Goal: Task Accomplishment & Management: Manage account settings

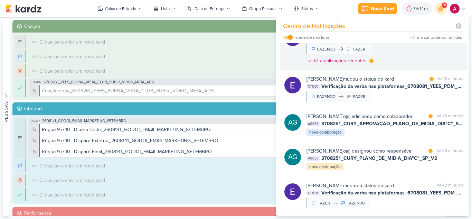
scroll to position [104, 0]
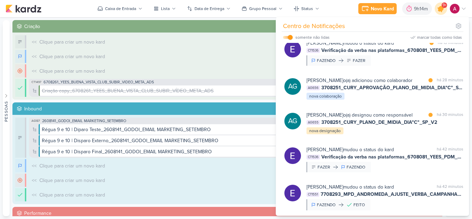
click at [441, 11] on icon at bounding box center [441, 8] width 8 height 8
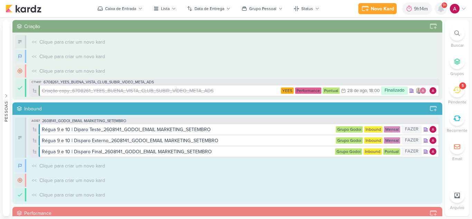
click at [441, 11] on icon at bounding box center [441, 9] width 6 height 6
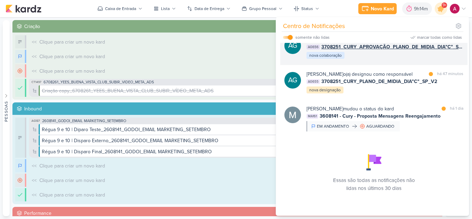
scroll to position [159, 0]
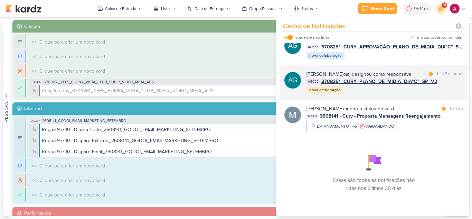
click at [397, 96] on div "AG [PERSON_NAME] o(a) designou como responsável marcar como lida há 47 minutos …" at bounding box center [373, 82] width 187 height 35
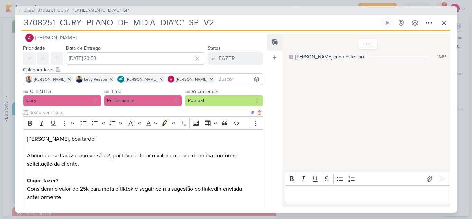
scroll to position [0, 0]
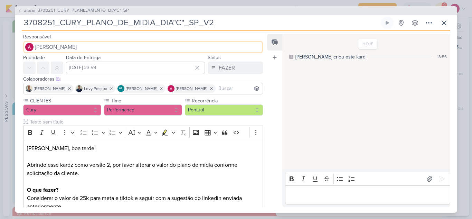
click at [101, 50] on button "[PERSON_NAME]" at bounding box center [143, 47] width 240 height 12
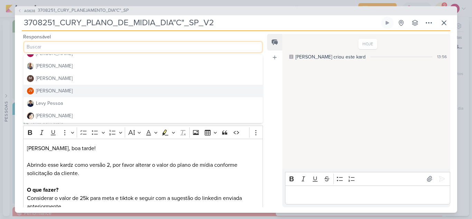
scroll to position [104, 0]
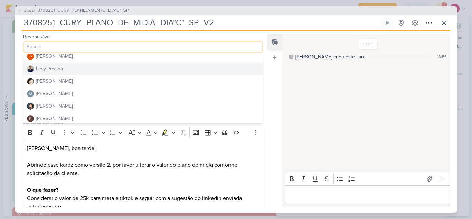
click at [71, 71] on button "Levy Pessoa" at bounding box center [143, 69] width 239 height 12
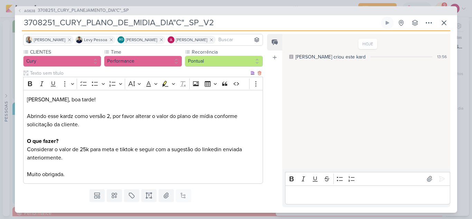
scroll to position [64, 0]
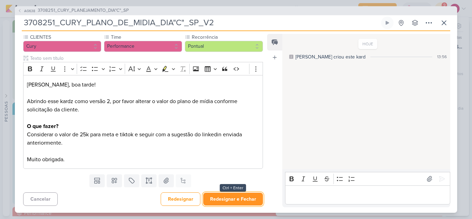
click at [234, 200] on button "Redesignar e Fechar" at bounding box center [233, 199] width 60 height 13
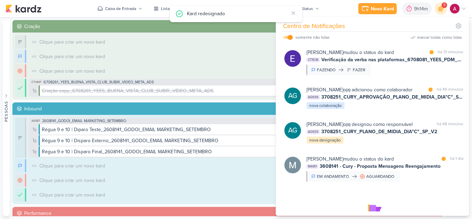
scroll to position [90, 0]
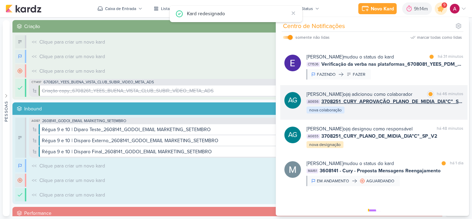
click at [406, 120] on div "AG [PERSON_NAME] o(a) adicionou como colaborador marcar como lida há 46 minutos…" at bounding box center [373, 102] width 187 height 35
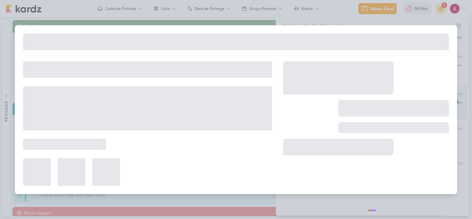
type input "3708251_CURY_APROVAÇÃO_PLANO_DE_MIDIA_DIA"C"_SP_V2"
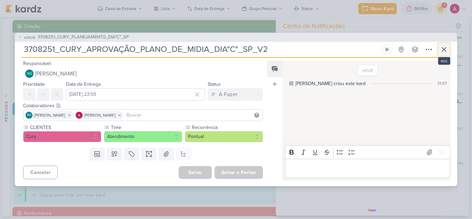
click at [447, 49] on icon at bounding box center [444, 49] width 8 height 8
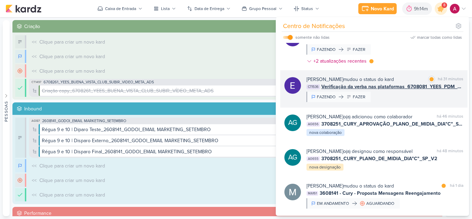
scroll to position [55, 0]
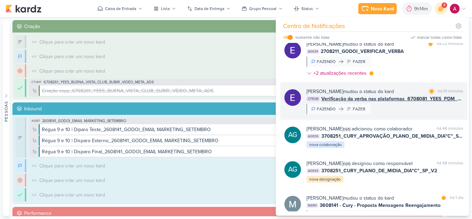
click at [398, 110] on div "[PERSON_NAME] mudou o status do kard marcar como lida há 31 minutos CT1536 Veri…" at bounding box center [385, 101] width 157 height 26
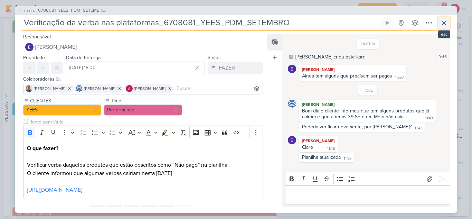
click at [444, 25] on icon at bounding box center [444, 23] width 8 height 8
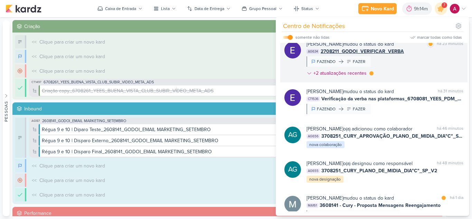
click at [408, 70] on div "[PERSON_NAME] mudou o status do kard marcar como lida há 23 minutos AG634 27082…" at bounding box center [385, 59] width 157 height 39
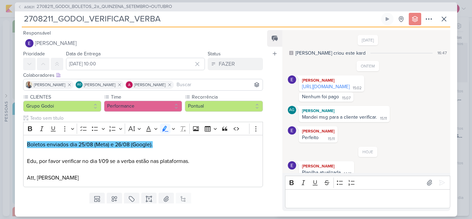
scroll to position [13, 0]
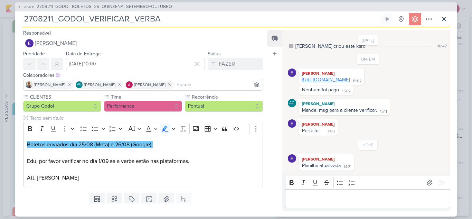
click at [344, 77] on link "[URL][DOMAIN_NAME]" at bounding box center [326, 80] width 48 height 6
click at [439, 18] on button at bounding box center [444, 19] width 12 height 12
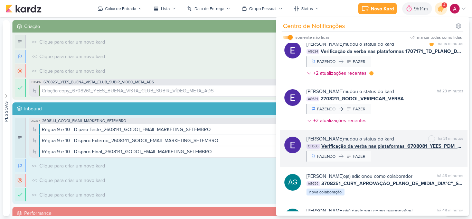
scroll to position [0, 0]
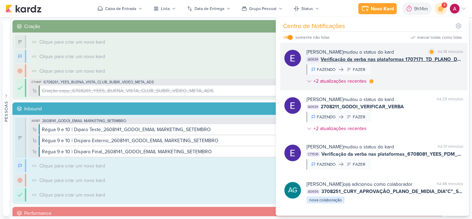
click at [415, 79] on div "[PERSON_NAME] mudou o status do kard marcar como lida há 18 minutos AG634 Verif…" at bounding box center [385, 67] width 157 height 39
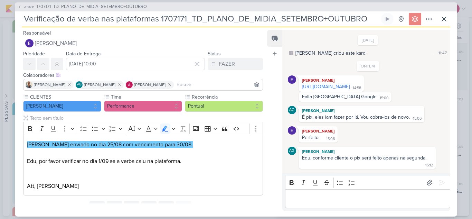
scroll to position [65, 0]
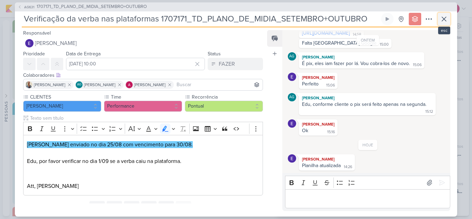
click at [444, 20] on icon at bounding box center [444, 19] width 8 height 8
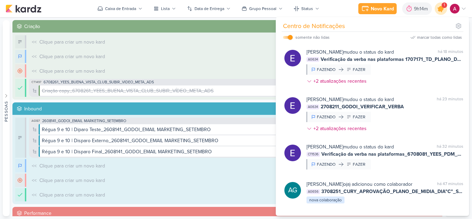
click at [441, 11] on icon at bounding box center [441, 9] width 12 height 12
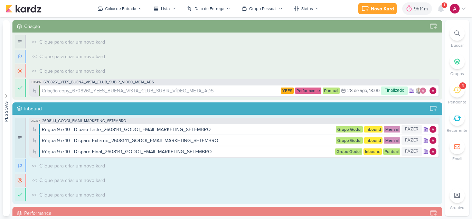
click at [454, 89] on icon at bounding box center [457, 90] width 8 height 7
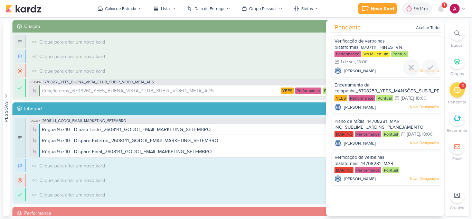
click at [368, 43] on span "Verificação de verba nas plataformas_8707111_HINES_VN MILLENNIUM_PDM_AGOSTO_TRI…" at bounding box center [380, 47] width 90 height 18
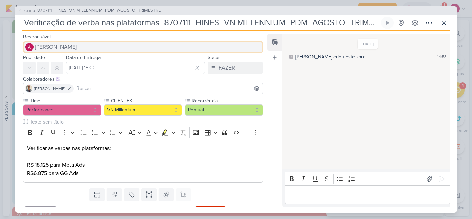
click at [70, 44] on span "[PERSON_NAME]" at bounding box center [56, 47] width 42 height 8
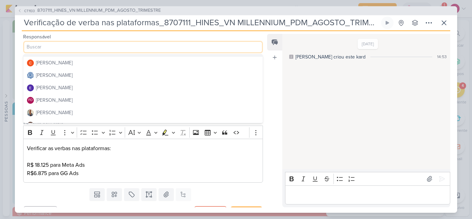
scroll to position [35, 0]
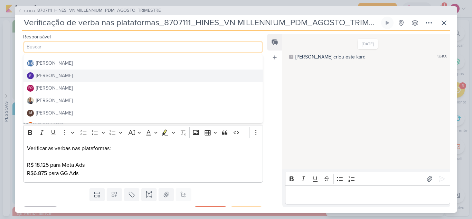
click at [71, 74] on div "[PERSON_NAME]" at bounding box center [54, 75] width 37 height 7
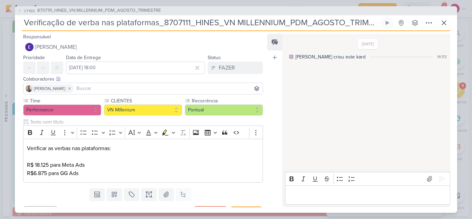
click at [78, 90] on input at bounding box center [168, 88] width 186 height 8
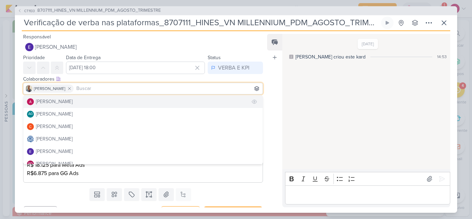
click at [72, 99] on div "[PERSON_NAME]" at bounding box center [54, 101] width 37 height 7
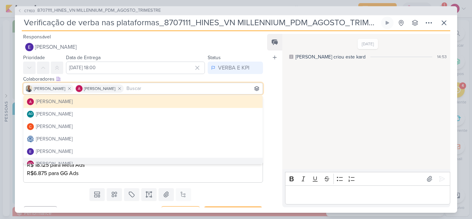
scroll to position [14, 0]
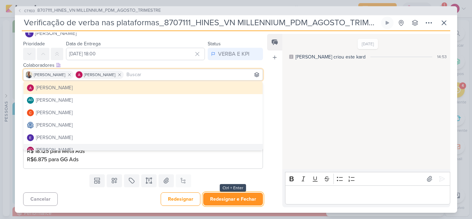
click at [244, 195] on button "Redesignar e Fechar" at bounding box center [233, 199] width 60 height 13
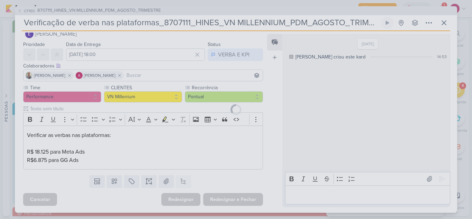
scroll to position [13, 0]
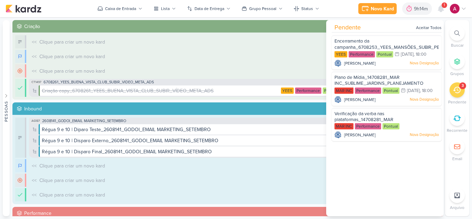
click at [461, 90] on div "3" at bounding box center [457, 89] width 15 height 15
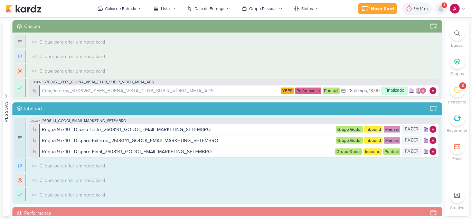
click at [439, 8] on icon at bounding box center [441, 9] width 6 height 6
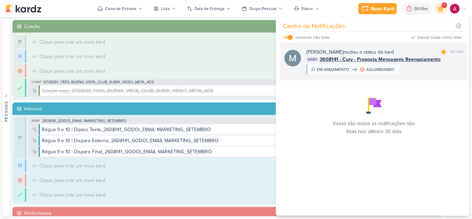
click at [440, 64] on div "[PERSON_NAME] mudou o status do kard marcar como lida há 1 dia MA161 3608141 - …" at bounding box center [385, 61] width 157 height 26
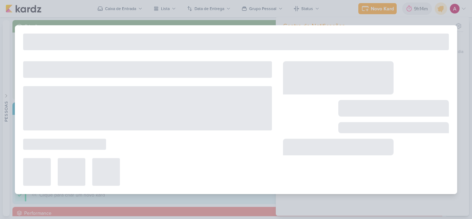
type input "3608141 - Cury - Proposta Mensagens Reengajamento"
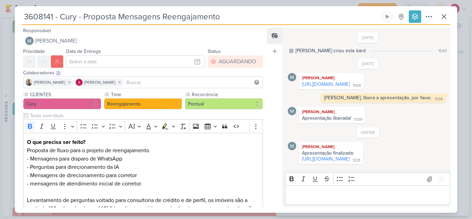
scroll to position [0, 0]
click at [447, 15] on icon at bounding box center [444, 16] width 8 height 8
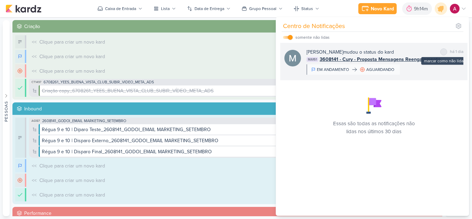
click at [442, 51] on div at bounding box center [444, 52] width 4 height 4
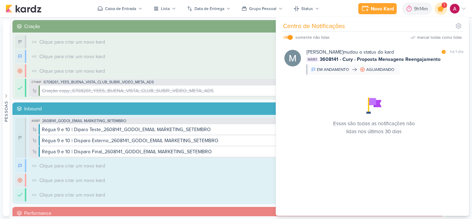
click at [442, 12] on icon at bounding box center [441, 8] width 8 height 8
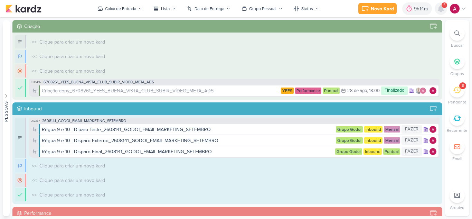
click at [442, 10] on icon at bounding box center [441, 9] width 6 height 6
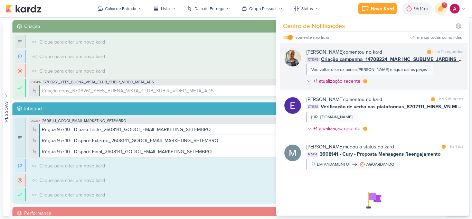
click at [398, 74] on div "Vou voltar o kardz para a [PERSON_NAME] e aguardar as peças" at bounding box center [370, 69] width 126 height 10
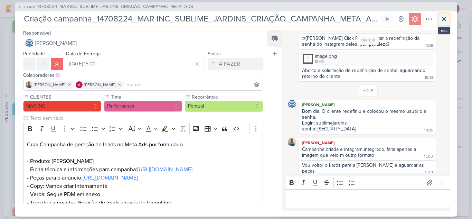
click at [442, 19] on icon at bounding box center [444, 19] width 8 height 8
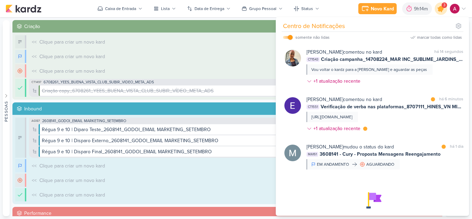
click at [439, 11] on icon at bounding box center [441, 8] width 8 height 8
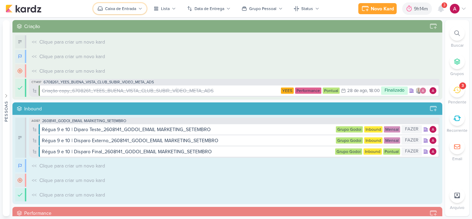
click at [121, 8] on div "Caixa de Entrada" at bounding box center [120, 9] width 31 height 6
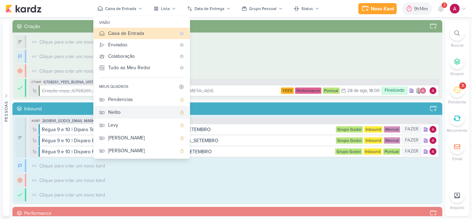
click at [131, 112] on div "Nelito" at bounding box center [142, 112] width 68 height 7
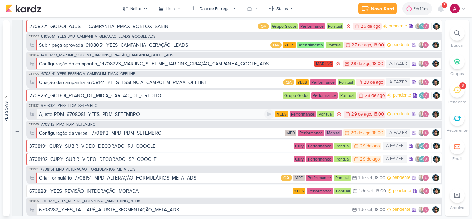
click at [127, 116] on div "Ajuste PDM_6708081_YEES_PDM_SETEMBRO" at bounding box center [89, 114] width 101 height 7
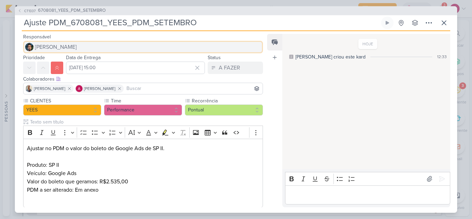
click at [104, 45] on button "[PERSON_NAME]" at bounding box center [143, 47] width 240 height 12
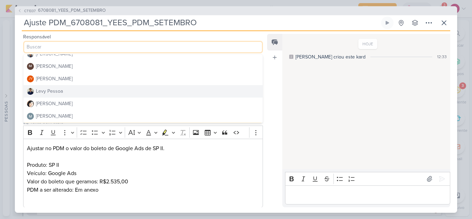
scroll to position [69, 0]
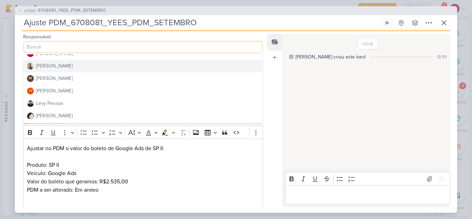
click at [48, 71] on button "[PERSON_NAME]" at bounding box center [143, 66] width 239 height 12
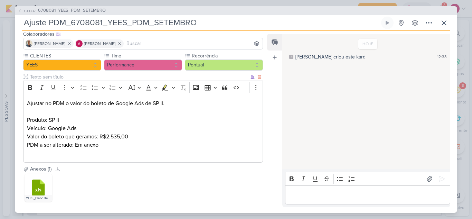
scroll to position [79, 0]
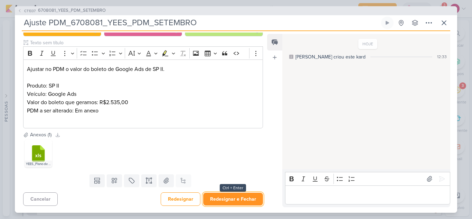
click at [222, 196] on button "Redesignar e Fechar" at bounding box center [233, 199] width 60 height 13
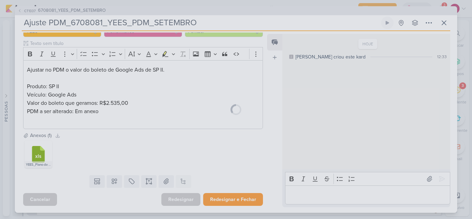
scroll to position [78, 0]
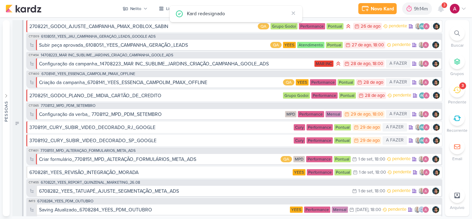
click at [460, 90] on icon at bounding box center [457, 90] width 8 height 8
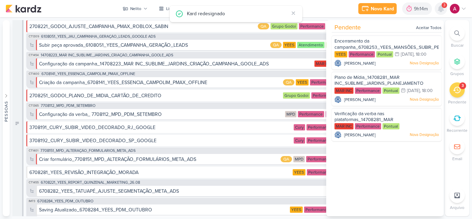
click at [440, 7] on icon at bounding box center [441, 9] width 6 height 6
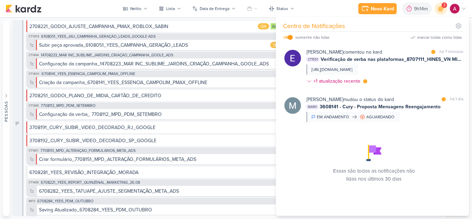
click at [91, 11] on div "Novo Kard Ctrl + k 9h14m Sessão desligada... Hoje 9h14m Semana 0h0m Mês 0h0m" at bounding box center [236, 8] width 461 height 17
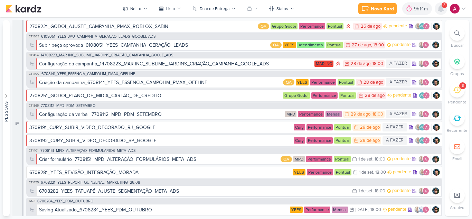
click at [443, 12] on icon at bounding box center [441, 8] width 8 height 8
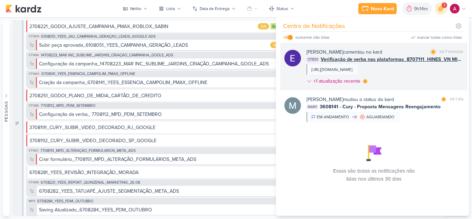
click at [401, 83] on div "[PERSON_NAME] comentou no kard marcar como lida há 7 minutos CT1551 Verificação…" at bounding box center [385, 67] width 157 height 39
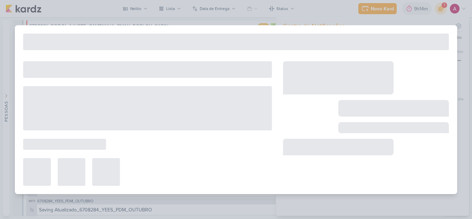
type input "Verificação de verba nas plataformas_8707111_HINES_VN MILLENNIUM_PDM_AGOSTO_TRI…"
type input "[DATE] 18:00"
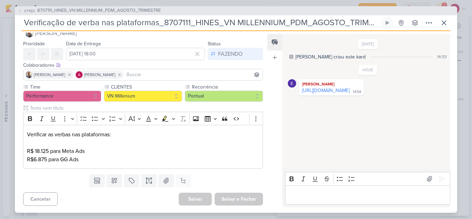
scroll to position [0, 0]
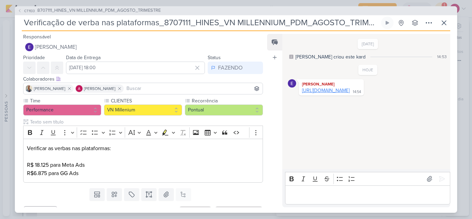
click at [350, 93] on link "[URL][DOMAIN_NAME]" at bounding box center [326, 90] width 48 height 6
click at [314, 188] on div "Editor editing area: main" at bounding box center [367, 194] width 165 height 19
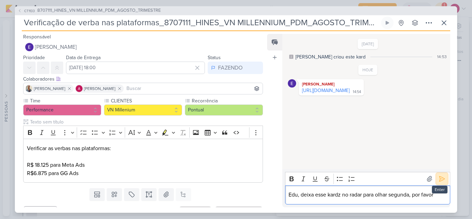
click at [440, 181] on icon at bounding box center [442, 178] width 7 height 7
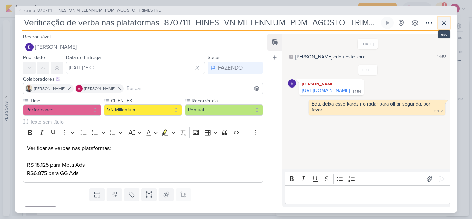
click at [441, 20] on icon at bounding box center [444, 23] width 8 height 8
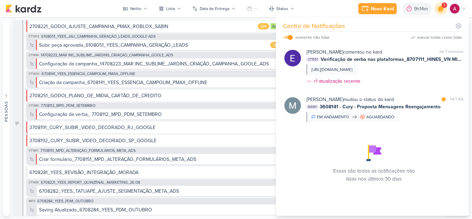
click at [440, 10] on icon at bounding box center [441, 8] width 8 height 8
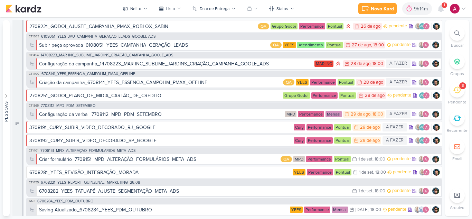
click at [153, 9] on div "Novo Kard Ctrl + k 9h14m Sessão desligada... Hoje 9h14m Semana 0h0m Mês 0h0m" at bounding box center [236, 8] width 461 height 17
click at [142, 7] on button "Nelito" at bounding box center [135, 8] width 33 height 11
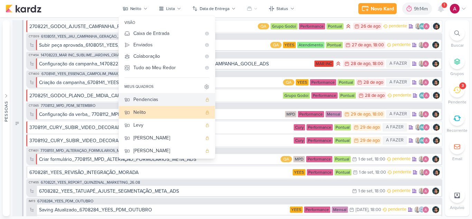
click at [155, 98] on div "Pendencias" at bounding box center [167, 99] width 68 height 7
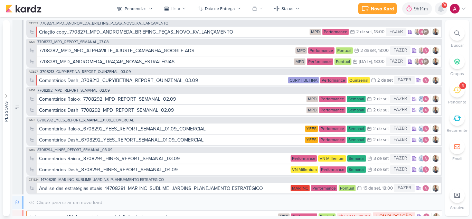
click at [444, 11] on icon at bounding box center [441, 8] width 8 height 8
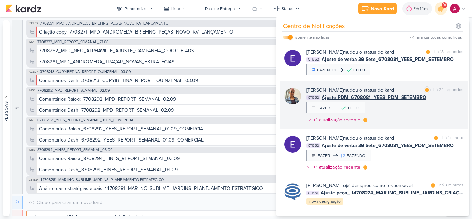
click at [417, 109] on div "[PERSON_NAME] mudou o status do kard marcar como lida há 24 segundos CT1552 Aju…" at bounding box center [385, 106] width 157 height 40
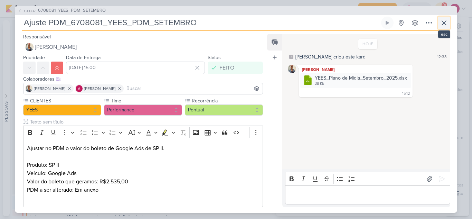
click at [446, 24] on icon at bounding box center [444, 23] width 8 height 8
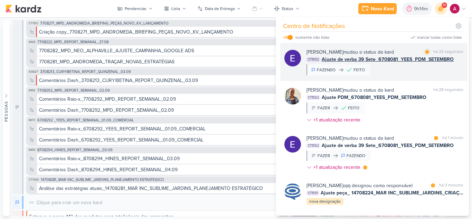
click at [417, 71] on div "[PERSON_NAME] mudou o status do kard marcar como lida há 22 segundos CT1552 Aju…" at bounding box center [385, 61] width 157 height 27
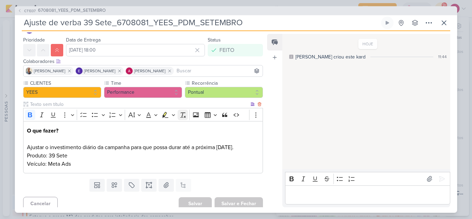
scroll to position [22, 0]
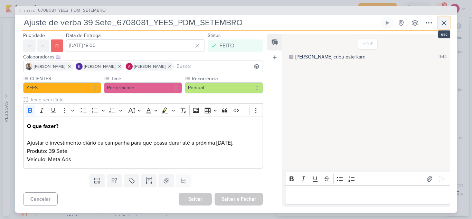
click at [443, 23] on icon at bounding box center [444, 23] width 4 height 4
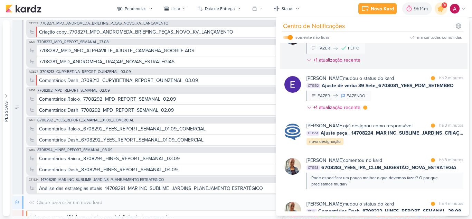
scroll to position [69, 0]
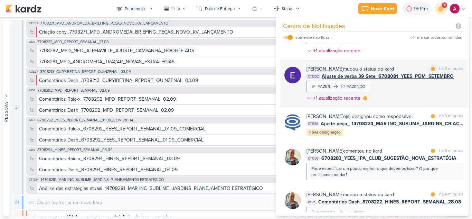
click at [405, 92] on div "[PERSON_NAME] mudou o status do kard marcar como lida há 2 minutos CT1552 Ajust…" at bounding box center [385, 84] width 157 height 39
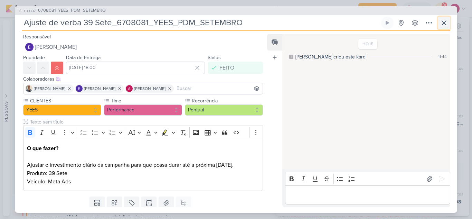
click at [446, 19] on icon at bounding box center [444, 23] width 8 height 8
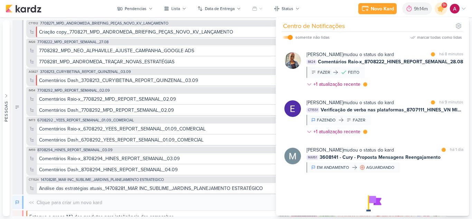
scroll to position [374, 0]
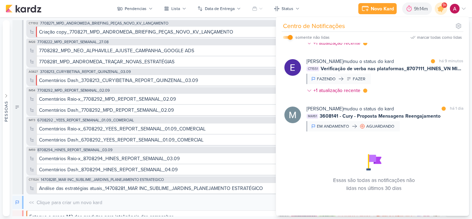
click at [292, 37] on input "checkbox" at bounding box center [290, 37] width 5 height 5
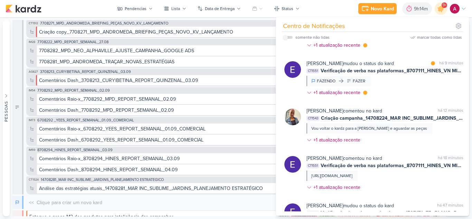
scroll to position [363, 0]
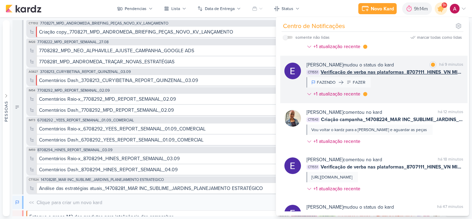
click at [402, 89] on div "[PERSON_NAME] mudou o status do kard marcar como lida há 9 minutos CT1551 Verif…" at bounding box center [385, 80] width 157 height 39
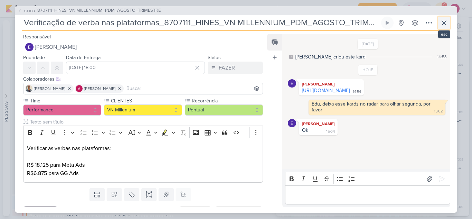
click at [444, 20] on icon at bounding box center [444, 23] width 8 height 8
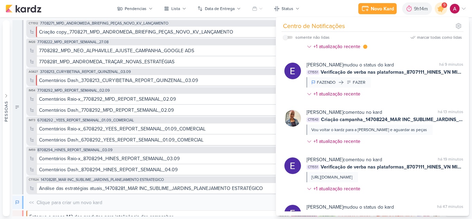
click at [288, 35] on div "somente não lidas" at bounding box center [306, 37] width 47 height 8
click at [288, 36] on label at bounding box center [288, 37] width 10 height 3
click at [288, 36] on input "checkbox" at bounding box center [285, 37] width 5 height 5
checkbox input "true"
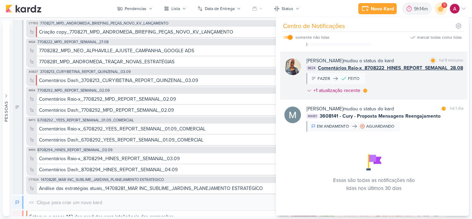
scroll to position [176, 0]
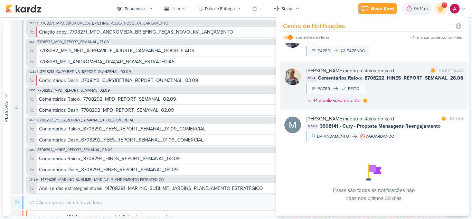
click at [416, 97] on div "[PERSON_NAME] mudou o status do kard marcar como lida há 9 minutos IM24 Comentá…" at bounding box center [385, 87] width 157 height 40
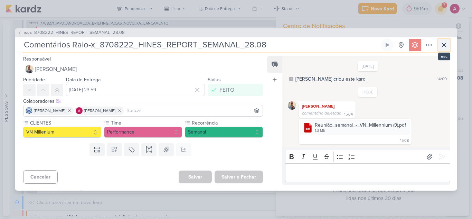
click at [450, 48] on button at bounding box center [444, 45] width 12 height 12
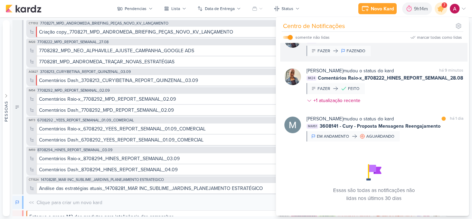
click at [415, 62] on div "[PERSON_NAME] mudou o status do kard marcar como lida há 9 minutos IM26 Comentá…" at bounding box center [373, 42] width 187 height 37
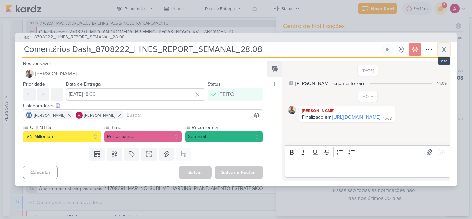
click at [442, 47] on icon at bounding box center [444, 49] width 8 height 8
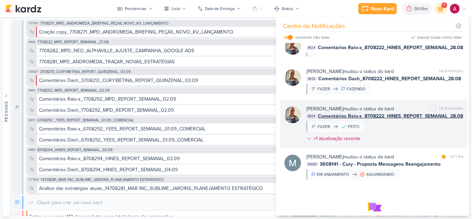
scroll to position [107, 0]
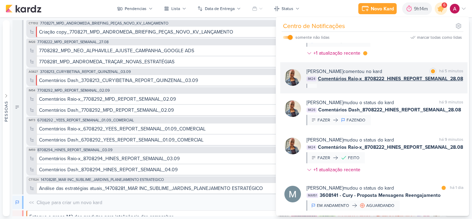
click at [396, 93] on div "[PERSON_NAME] comentou no kard marcar como lida há 5 minutos IM24 Comentários R…" at bounding box center [373, 77] width 187 height 31
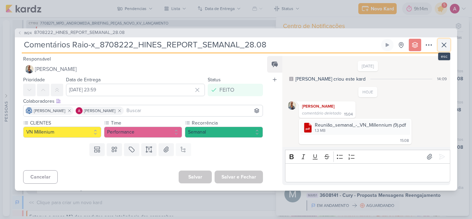
click at [445, 46] on icon at bounding box center [444, 45] width 4 height 4
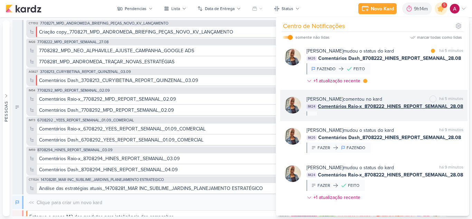
scroll to position [38, 0]
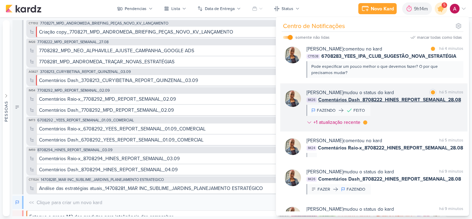
click at [415, 117] on div "[PERSON_NAME] mudou o status do kard marcar como lida há 5 minutos IM26 Comentá…" at bounding box center [385, 109] width 157 height 40
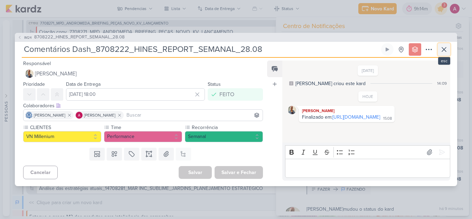
click at [444, 48] on icon at bounding box center [444, 49] width 8 height 8
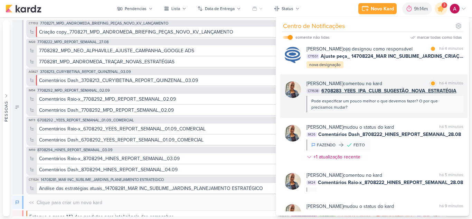
scroll to position [0, 0]
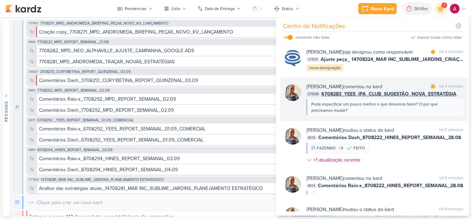
click at [390, 113] on div "Pode especificar um pouco melhor o que devemos fazer? O por que precisamos muda…" at bounding box center [384, 107] width 147 height 12
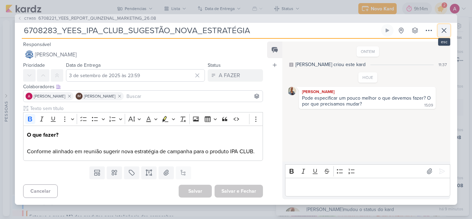
click at [448, 31] on icon at bounding box center [444, 30] width 8 height 8
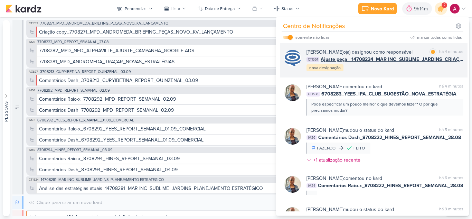
click at [404, 72] on div "[PERSON_NAME] o(a) designou como responsável marcar como lida há 4 minutos CT15…" at bounding box center [385, 60] width 157 height 24
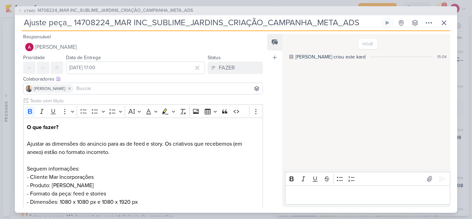
click at [98, 88] on input at bounding box center [168, 88] width 186 height 8
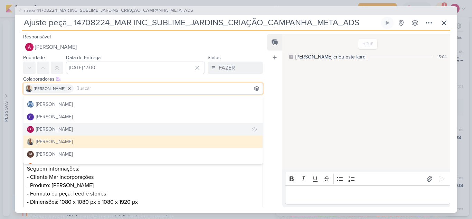
scroll to position [69, 0]
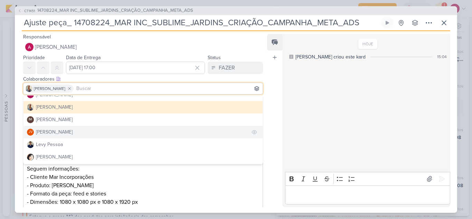
click at [59, 129] on div "[PERSON_NAME]" at bounding box center [54, 131] width 37 height 7
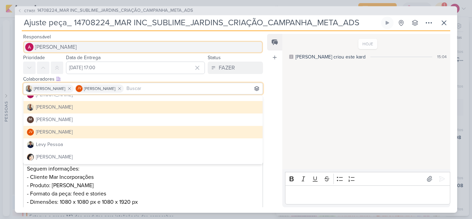
click at [70, 50] on span "[PERSON_NAME]" at bounding box center [56, 47] width 42 height 8
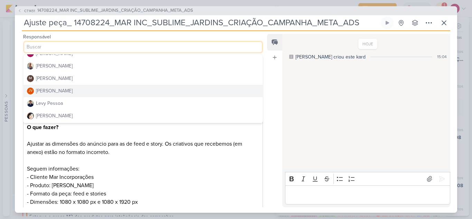
click at [60, 89] on div "[PERSON_NAME]" at bounding box center [54, 90] width 37 height 7
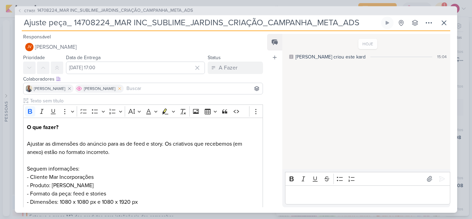
click at [117, 88] on icon at bounding box center [119, 88] width 5 height 5
click at [125, 88] on input at bounding box center [193, 88] width 136 height 8
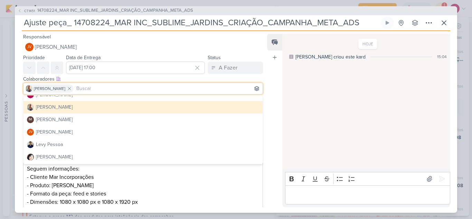
scroll to position [0, 0]
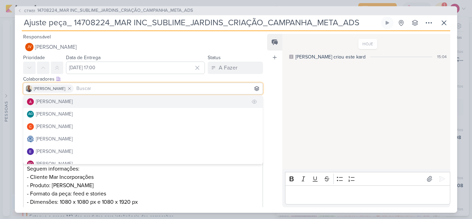
click at [73, 103] on div "[PERSON_NAME]" at bounding box center [54, 101] width 37 height 7
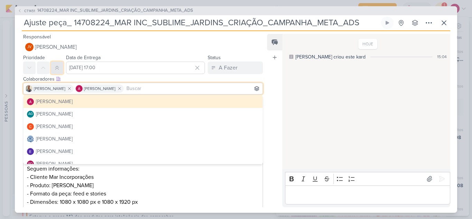
click at [56, 66] on icon at bounding box center [57, 68] width 6 height 6
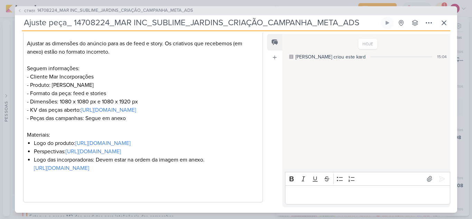
scroll to position [159, 0]
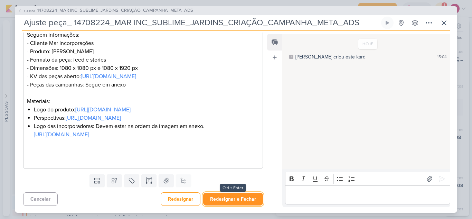
click at [225, 198] on button "Redesignar e Fechar" at bounding box center [233, 199] width 60 height 13
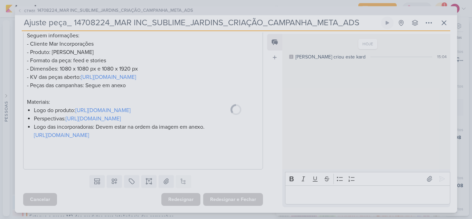
scroll to position [158, 0]
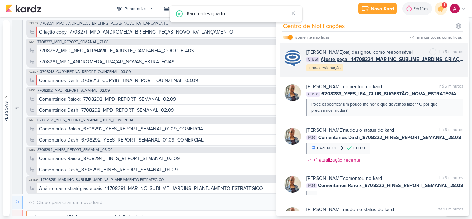
click at [398, 72] on div "[PERSON_NAME] o(a) designou como responsável marcar como não lida há 5 minutos …" at bounding box center [385, 60] width 157 height 24
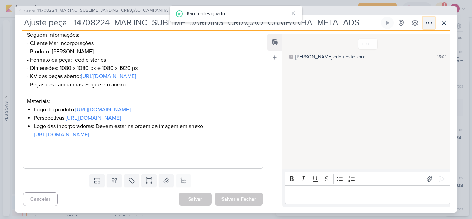
click at [429, 25] on icon at bounding box center [429, 23] width 8 height 8
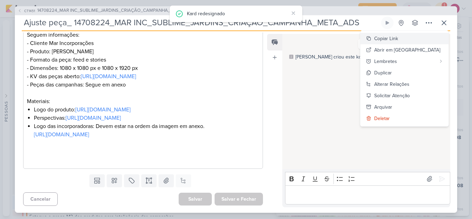
click at [398, 39] on div "Copiar Link" at bounding box center [386, 38] width 24 height 7
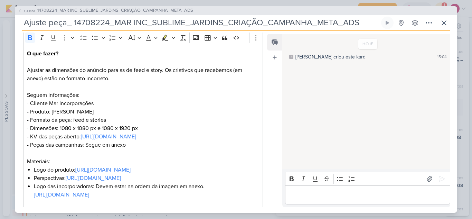
scroll to position [0, 0]
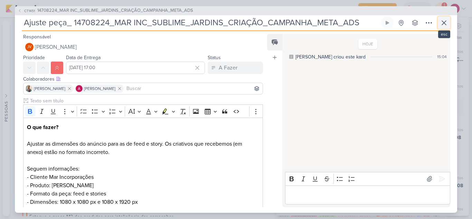
click at [441, 23] on icon at bounding box center [444, 23] width 8 height 8
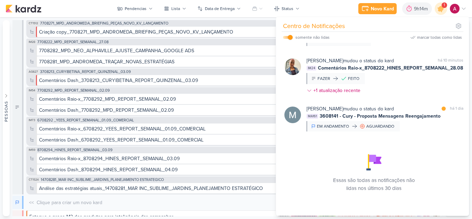
scroll to position [193, 0]
click at [438, 10] on icon at bounding box center [441, 9] width 12 height 12
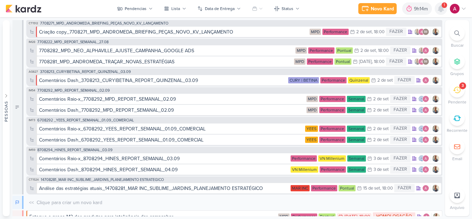
click at [441, 10] on icon at bounding box center [441, 9] width 6 height 6
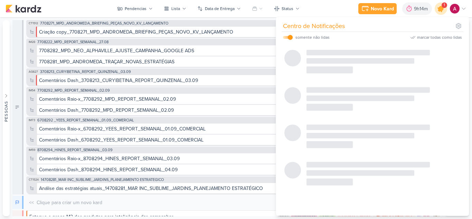
scroll to position [0, 0]
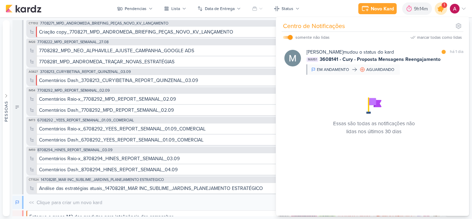
click at [441, 10] on icon at bounding box center [441, 8] width 8 height 8
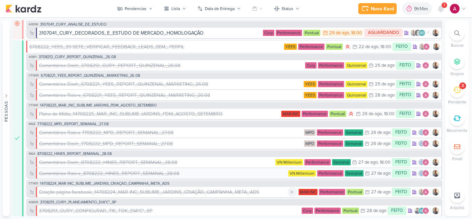
scroll to position [224, 0]
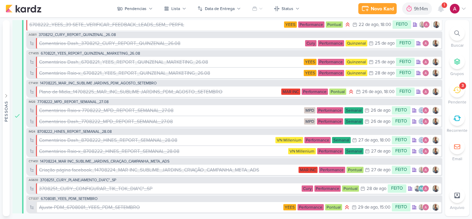
click at [460, 35] on icon at bounding box center [457, 33] width 6 height 6
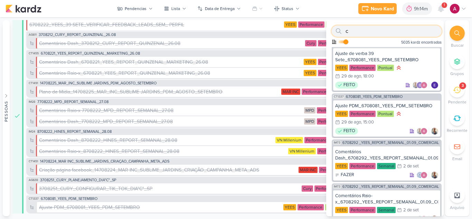
scroll to position [0, 0]
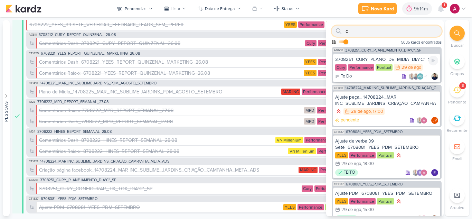
type input "c"
click at [377, 79] on div "To Do AG +1" at bounding box center [386, 76] width 103 height 7
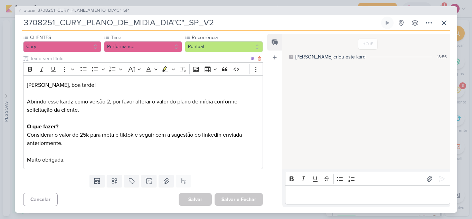
scroll to position [64, 0]
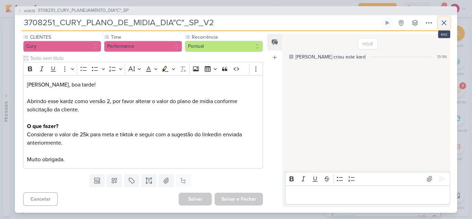
click at [446, 22] on icon at bounding box center [444, 23] width 8 height 8
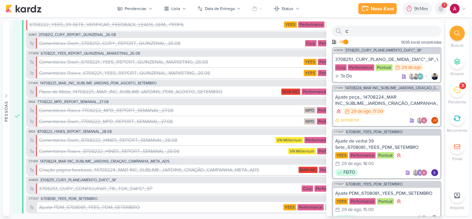
click at [443, 11] on icon at bounding box center [441, 8] width 8 height 8
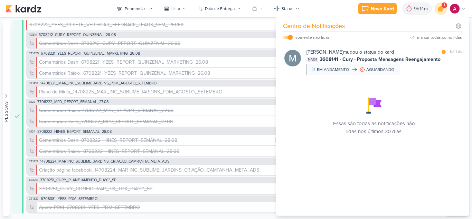
click at [443, 11] on icon at bounding box center [441, 9] width 12 height 12
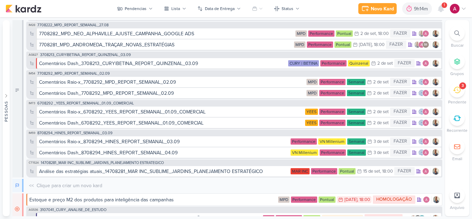
scroll to position [0, 0]
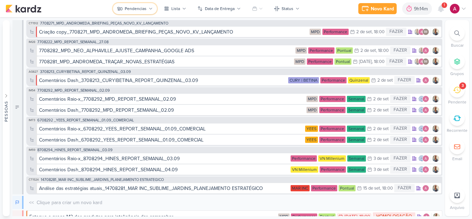
click at [139, 8] on div "Pendencias" at bounding box center [136, 9] width 22 height 6
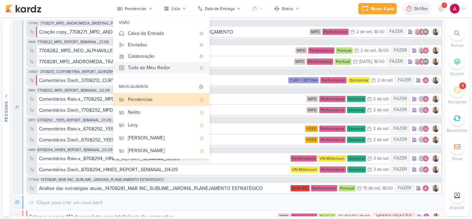
click at [153, 68] on div "Tudo ao Meu Redor" at bounding box center [162, 67] width 68 height 7
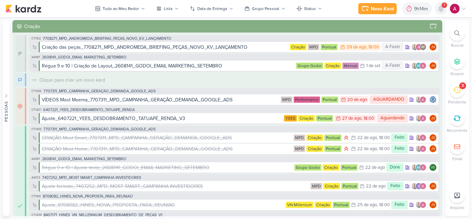
click at [440, 9] on icon at bounding box center [441, 9] width 6 height 6
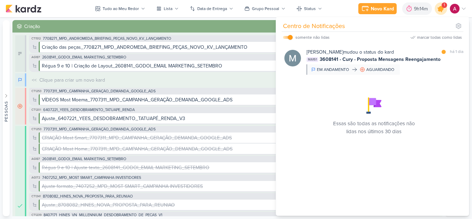
click at [440, 9] on icon at bounding box center [441, 8] width 8 height 8
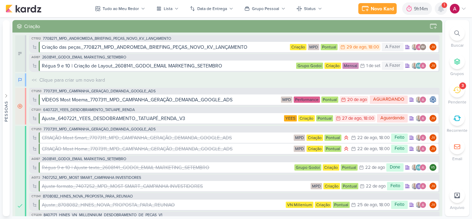
click at [443, 10] on icon at bounding box center [441, 9] width 6 height 6
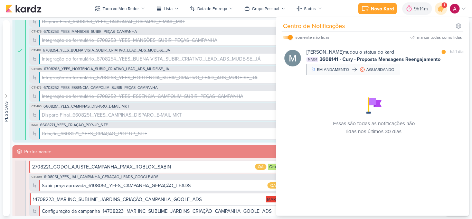
scroll to position [657, 0]
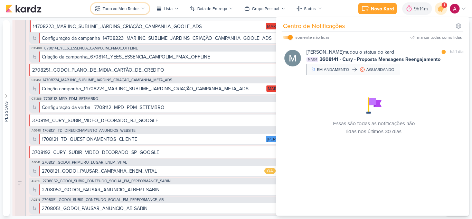
click at [122, 4] on button "Tudo ao Meu Redor" at bounding box center [120, 8] width 58 height 11
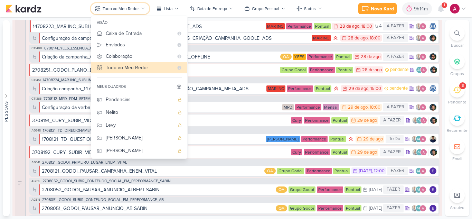
click at [122, 4] on button "Tudo ao Meu Redor" at bounding box center [120, 8] width 58 height 11
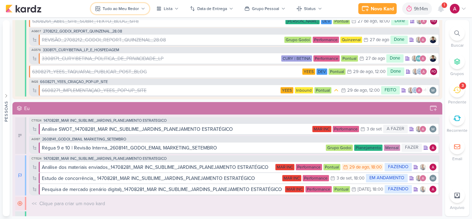
scroll to position [2281, 0]
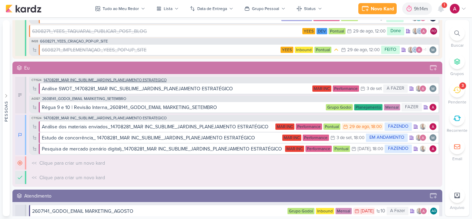
click at [116, 81] on span "14708281_MAR INC_SUBLIME_JARDINS_PLANEJAMENTO ESTRATÉGICO" at bounding box center [105, 80] width 123 height 4
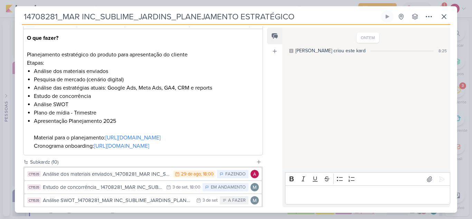
scroll to position [104, 0]
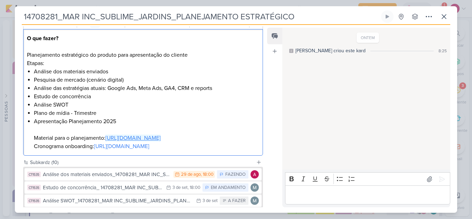
click at [106, 141] on link "[URL][DOMAIN_NAME]" at bounding box center [132, 137] width 55 height 7
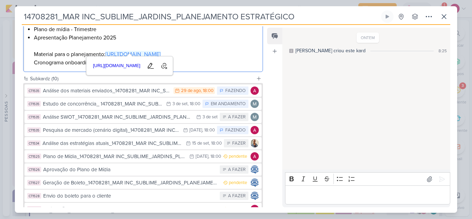
scroll to position [242, 0]
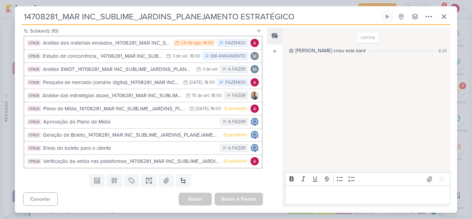
click at [269, 113] on div "Feed Atrelar email Solte o email para atrelar ao kard" at bounding box center [274, 117] width 15 height 179
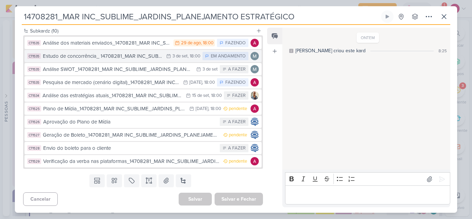
click at [130, 60] on div "Estudo de concorrência_ 14708281_MAR INC_SUBLIME_JARDINS_PLANEJAMENTO ESTRATÉGI…" at bounding box center [103, 56] width 120 height 8
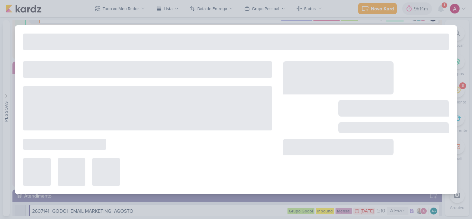
type input "Estudo de concorrência_ 14708281_MAR INC_SUBLIME_JARDINS_PLANEJAMENTO ESTRATÉGI…"
type input "[DATE] 18:00"
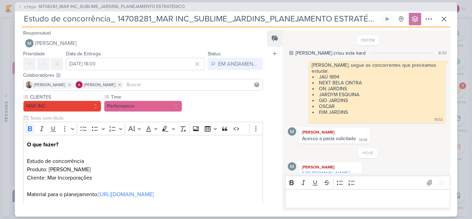
scroll to position [75, 0]
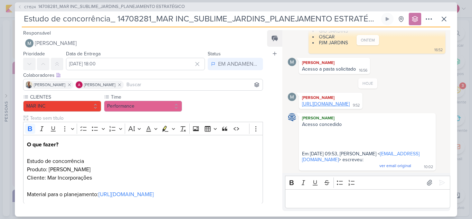
click at [341, 101] on link "[URL][DOMAIN_NAME]" at bounding box center [326, 104] width 48 height 6
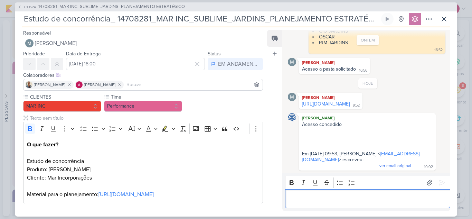
click at [314, 195] on p "Editor editing area: main" at bounding box center [368, 198] width 158 height 8
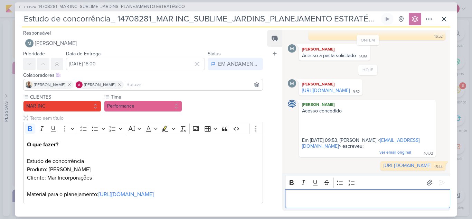
scroll to position [112, 0]
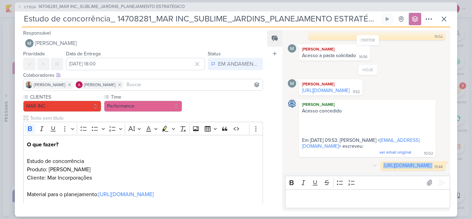
drag, startPoint x: 357, startPoint y: 166, endPoint x: 311, endPoint y: 143, distance: 51.6
click at [382, 162] on div "[URL][DOMAIN_NAME] 15:44" at bounding box center [413, 165] width 62 height 7
copy div "[URL][DOMAIN_NAME]"
click at [372, 162] on icon at bounding box center [375, 165] width 6 height 6
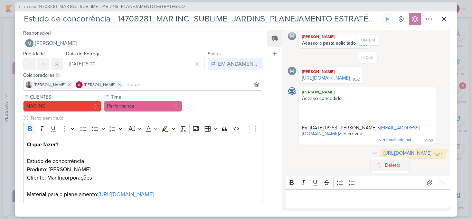
click at [377, 162] on icon at bounding box center [380, 165] width 6 height 6
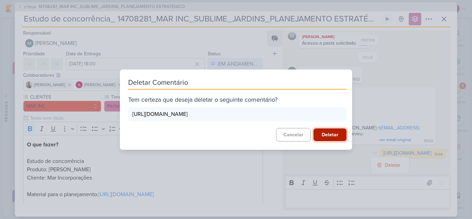
click at [330, 141] on button "Deletar" at bounding box center [329, 134] width 33 height 13
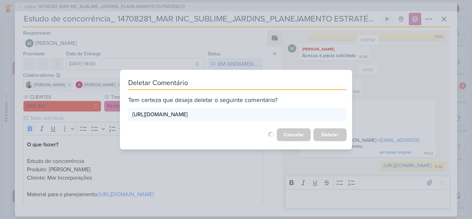
scroll to position [89, 0]
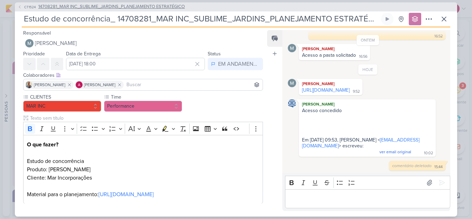
click at [20, 8] on icon at bounding box center [20, 7] width 4 height 4
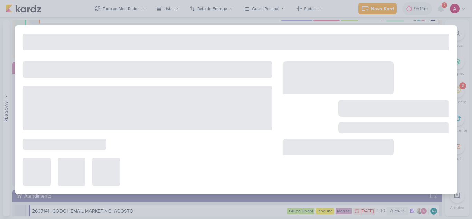
type input "14708281_MAR INC_SUBLIME_JARDINS_PLANEJAMENTO ESTRATÉGICO"
type input "[DATE] 18:00"
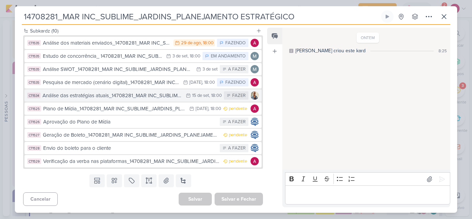
scroll to position [234, 0]
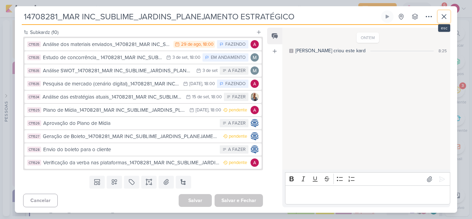
click at [441, 16] on icon at bounding box center [444, 16] width 8 height 8
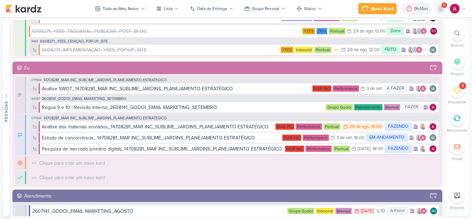
click at [441, 11] on icon at bounding box center [441, 9] width 6 height 6
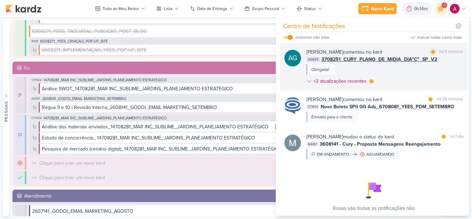
click at [414, 74] on div "[PERSON_NAME] comentou no kard marcar como lida há 5 minutos AG655 3708251_CURY…" at bounding box center [385, 67] width 157 height 39
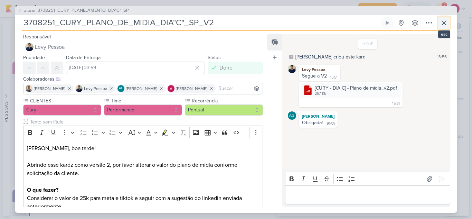
click at [446, 21] on icon at bounding box center [444, 23] width 4 height 4
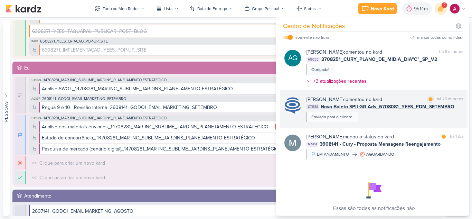
click at [396, 115] on div "[PERSON_NAME] comentou no kard marcar como lida há 25 minutos CT1551 Novo Bolet…" at bounding box center [385, 109] width 157 height 26
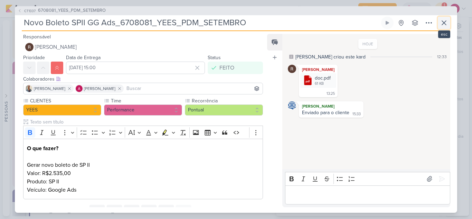
click at [445, 22] on icon at bounding box center [444, 23] width 4 height 4
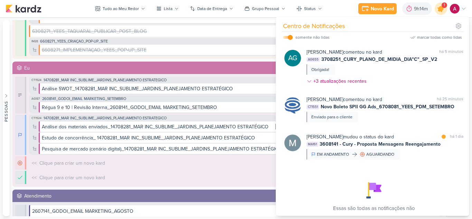
click at [442, 8] on icon at bounding box center [441, 8] width 8 height 8
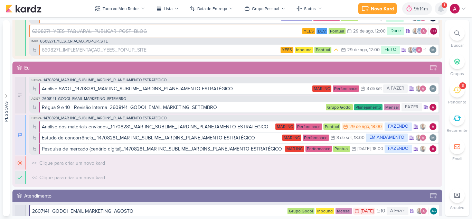
click at [439, 11] on icon at bounding box center [441, 8] width 8 height 8
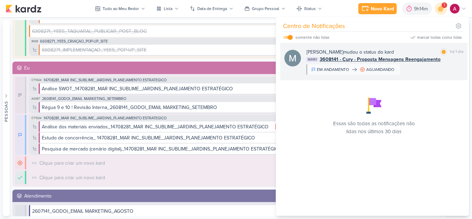
click at [425, 71] on div "[PERSON_NAME] mudou o status do kard marcar como lida há 1 dia MA161 3608141 - …" at bounding box center [385, 61] width 157 height 26
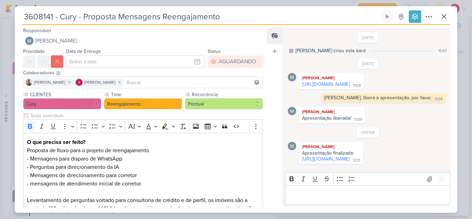
scroll to position [19, 0]
click at [330, 157] on link "[URL][DOMAIN_NAME]" at bounding box center [326, 159] width 48 height 6
click at [443, 15] on icon at bounding box center [444, 17] width 4 height 4
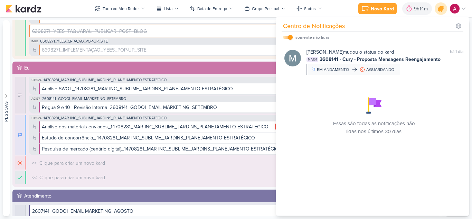
click at [442, 11] on icon at bounding box center [441, 8] width 8 height 8
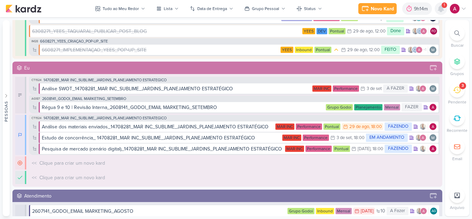
click at [439, 12] on icon at bounding box center [441, 8] width 8 height 8
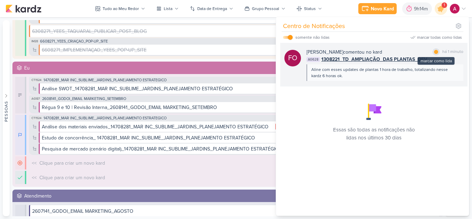
click at [434, 51] on div at bounding box center [436, 52] width 4 height 4
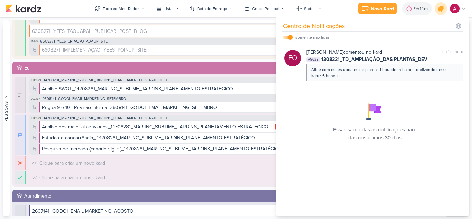
click at [441, 11] on icon at bounding box center [441, 8] width 8 height 8
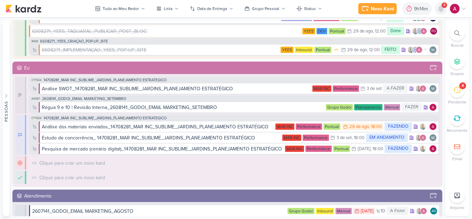
click at [439, 11] on icon at bounding box center [441, 8] width 8 height 8
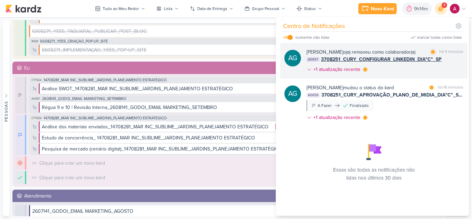
click at [403, 54] on div "[PERSON_NAME] o(a) removeu como colaborador(a)" at bounding box center [361, 51] width 109 height 7
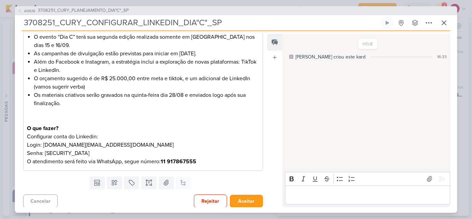
scroll to position [122, 0]
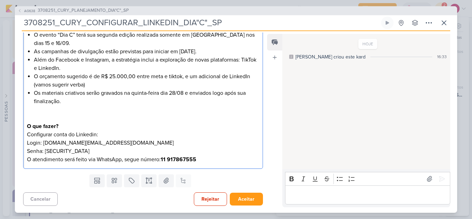
click at [164, 128] on p "O que fazer?" at bounding box center [143, 122] width 232 height 17
click at [441, 25] on icon at bounding box center [444, 23] width 8 height 8
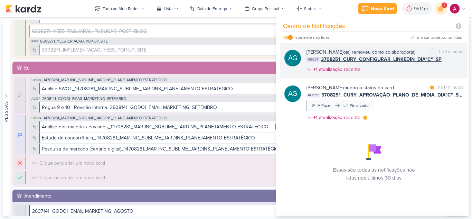
click at [383, 73] on div "[PERSON_NAME] o(a) removeu como colaborador(a) marcar como não lida há 4 minuto…" at bounding box center [385, 61] width 157 height 27
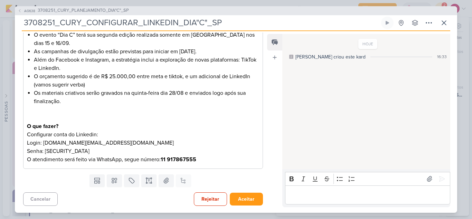
click at [330, 193] on p "Editor editing area: main" at bounding box center [368, 194] width 158 height 8
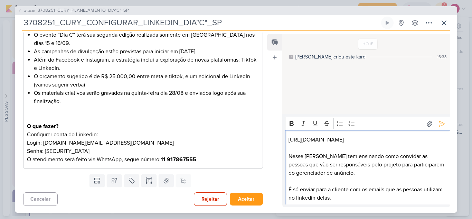
click at [303, 183] on p "Editor editing area: main" at bounding box center [368, 181] width 158 height 8
click at [288, 151] on div "[URL][DOMAIN_NAME] Nesse link tem ensinando como convidar as pessoas que vão se…" at bounding box center [367, 177] width 165 height 94
click at [439, 121] on icon at bounding box center [442, 123] width 7 height 7
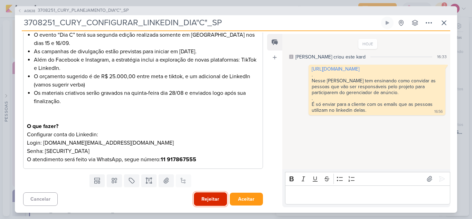
click at [207, 198] on button "Rejeitar" at bounding box center [210, 198] width 33 height 13
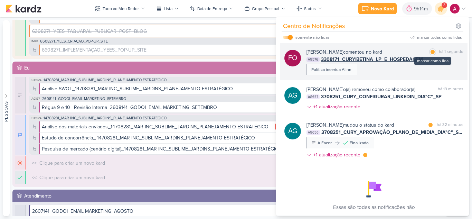
click at [430, 54] on div "marcar como lida" at bounding box center [432, 51] width 7 height 7
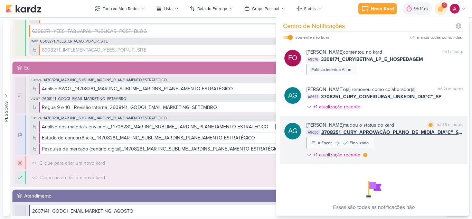
click at [427, 153] on div "[PERSON_NAME] mudou o status do kard marcar como lida há 33 minutos AG656 37082…" at bounding box center [385, 141] width 157 height 40
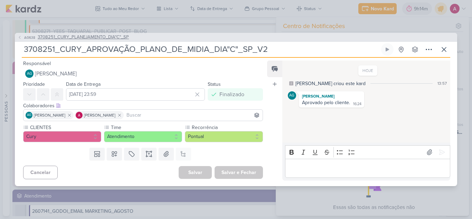
click at [27, 38] on span "AG638" at bounding box center [29, 37] width 13 height 5
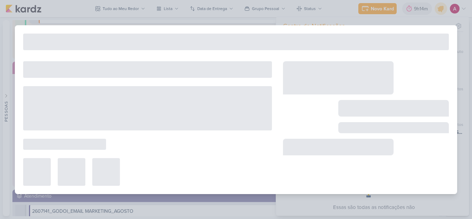
type input "3708251_CURY_PLANEJAMENTO_DIA"C"_SP"
type input "2 de setembro de 2025 às 23:59"
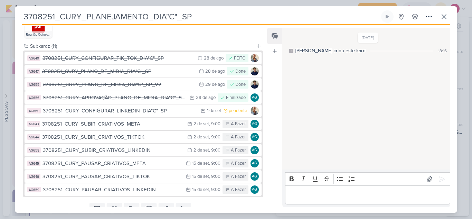
scroll to position [518, 0]
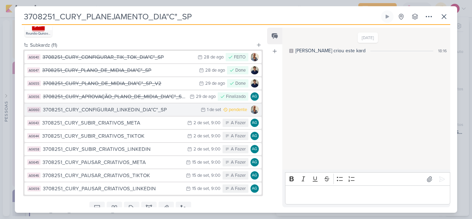
click at [165, 109] on div "3708251_CURY_CONFIGURAR_LINKEDIN_DIA"C"_SP" at bounding box center [120, 110] width 154 height 8
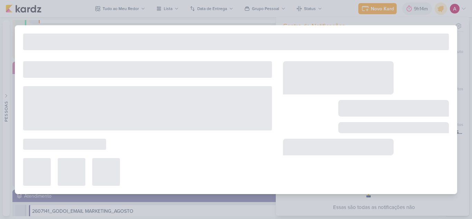
type input "3708251_CURY_CONFIGURAR_LINKEDIN_DIA"C"_SP"
type input "[DATE] 23:59"
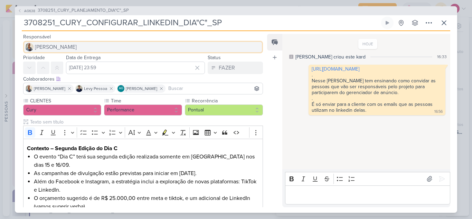
click at [44, 47] on span "[PERSON_NAME]" at bounding box center [56, 47] width 42 height 8
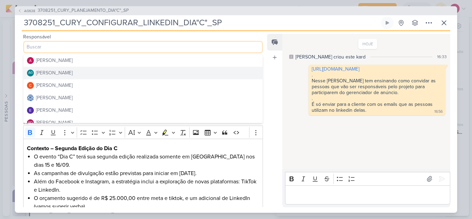
click at [73, 72] on div "[PERSON_NAME]" at bounding box center [54, 72] width 37 height 7
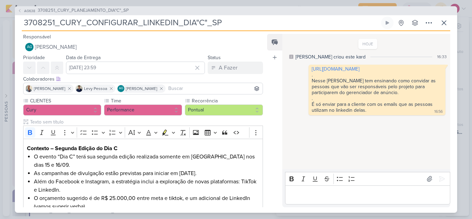
click at [209, 91] on input at bounding box center [214, 88] width 94 height 8
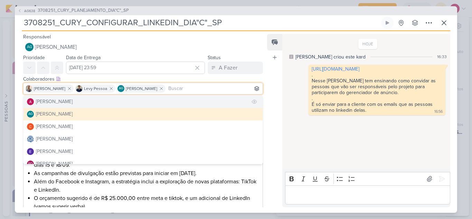
click at [78, 104] on button "[PERSON_NAME]" at bounding box center [143, 101] width 239 height 12
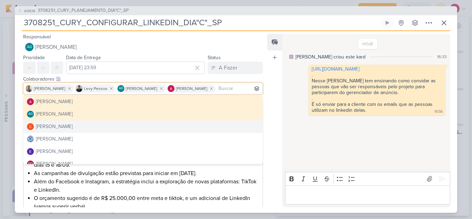
click at [275, 116] on div "Feed Atrelar email Solte o email para atrelar ao kard" at bounding box center [274, 120] width 15 height 173
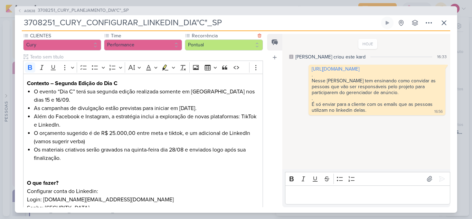
scroll to position [122, 0]
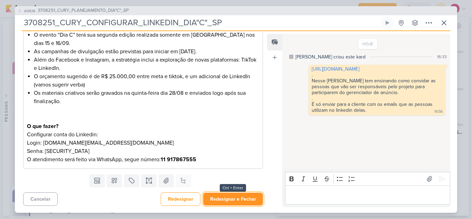
click at [244, 197] on button "Redesignar e Fechar" at bounding box center [233, 199] width 60 height 13
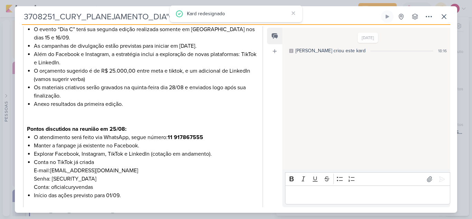
scroll to position [0, 0]
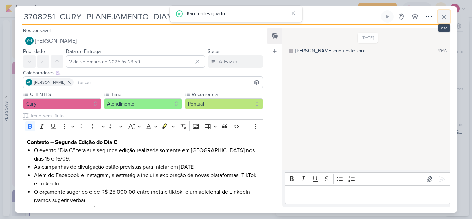
click at [443, 19] on icon at bounding box center [444, 16] width 8 height 8
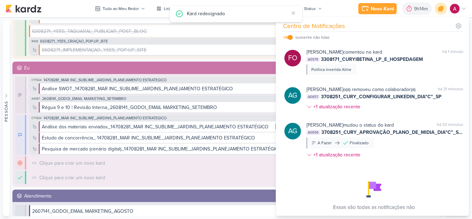
click at [442, 7] on icon at bounding box center [441, 8] width 8 height 8
